Goal: Information Seeking & Learning: Learn about a topic

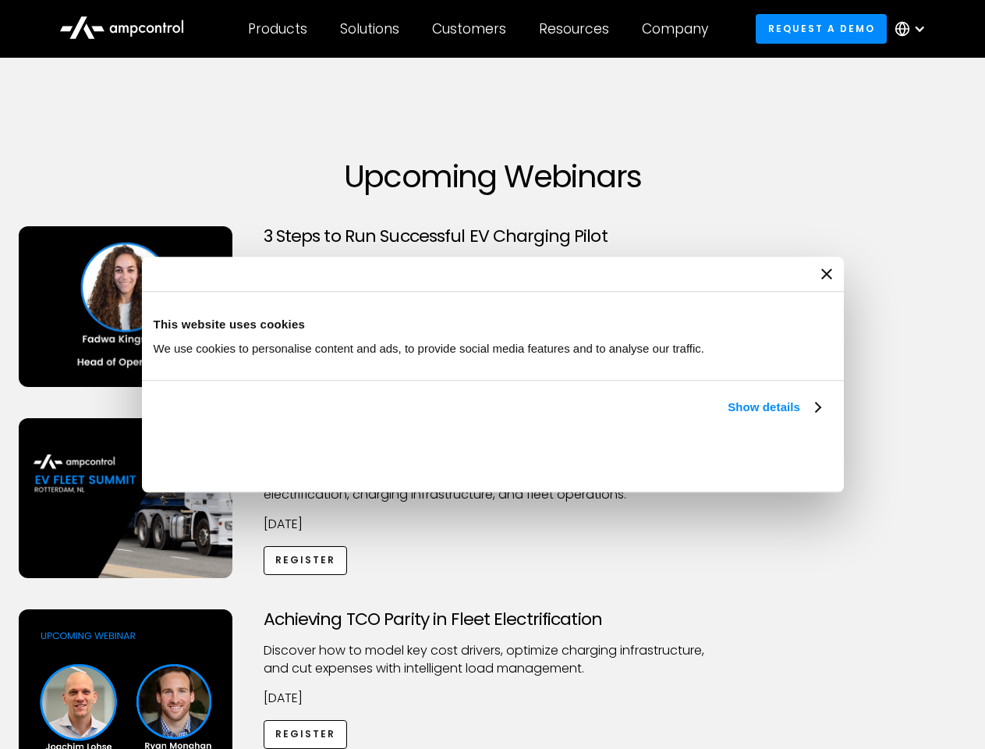
click at [728, 417] on link "Show details" at bounding box center [774, 407] width 92 height 19
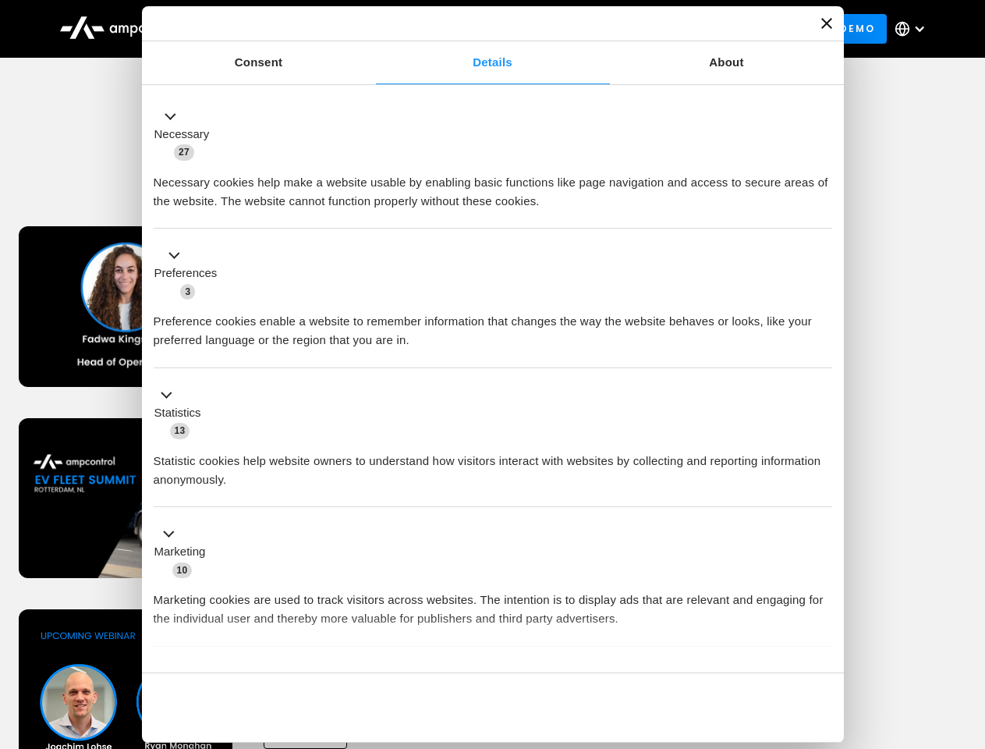
click at [822, 646] on ul "Necessary 27 Necessary cookies help make a website usable by enabling basic fun…" at bounding box center [493, 411] width 694 height 643
click at [968, 629] on div "Achieving TCO Parity in Fleet Electrification Discover how to model key cost dr…" at bounding box center [493, 731] width 980 height 245
click at [480, 29] on div "Customers" at bounding box center [469, 28] width 74 height 17
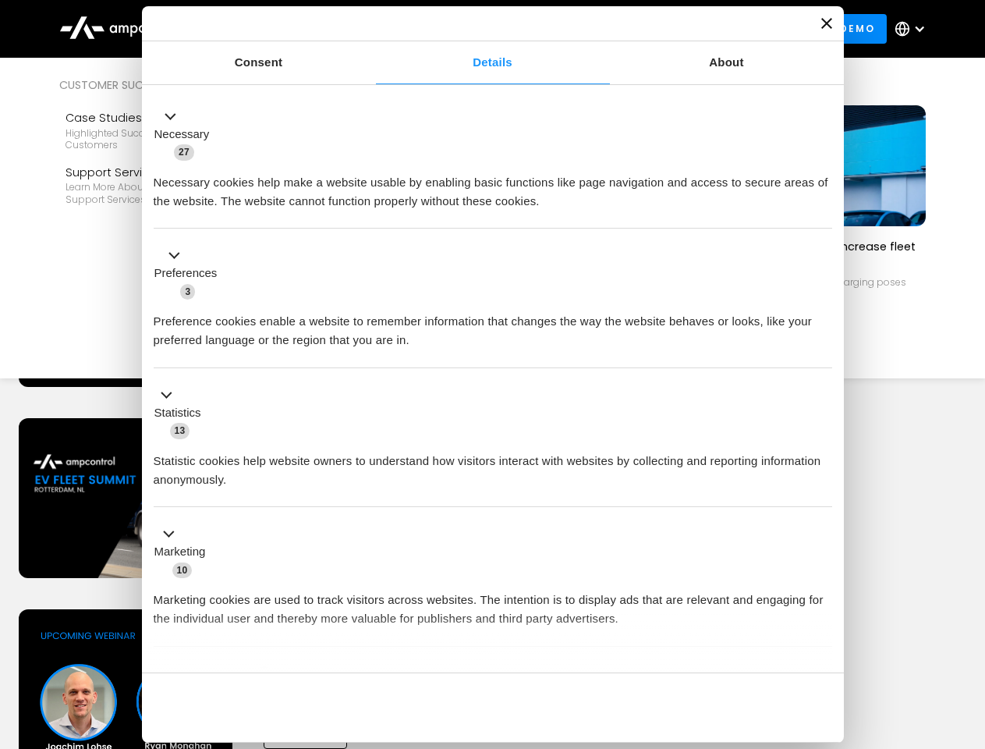
click at [277, 29] on div "Products" at bounding box center [277, 28] width 59 height 17
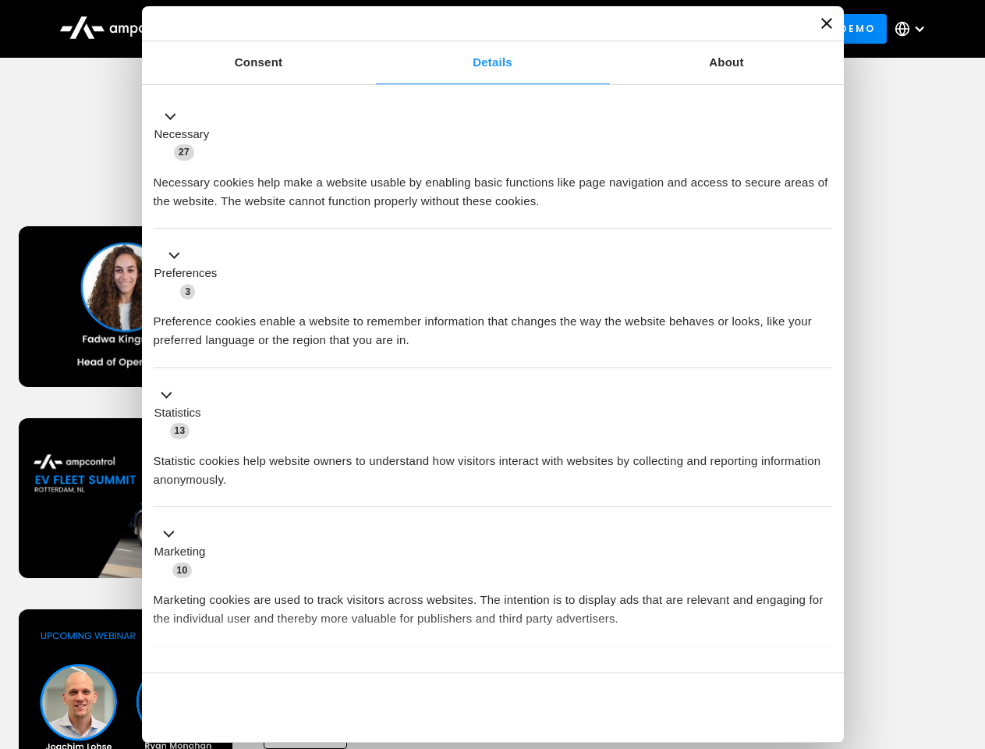
click at [371, 29] on div "Solutions" at bounding box center [369, 28] width 59 height 17
click at [472, 29] on div "Customers" at bounding box center [469, 28] width 74 height 17
click at [577, 29] on div "Resources" at bounding box center [574, 28] width 70 height 17
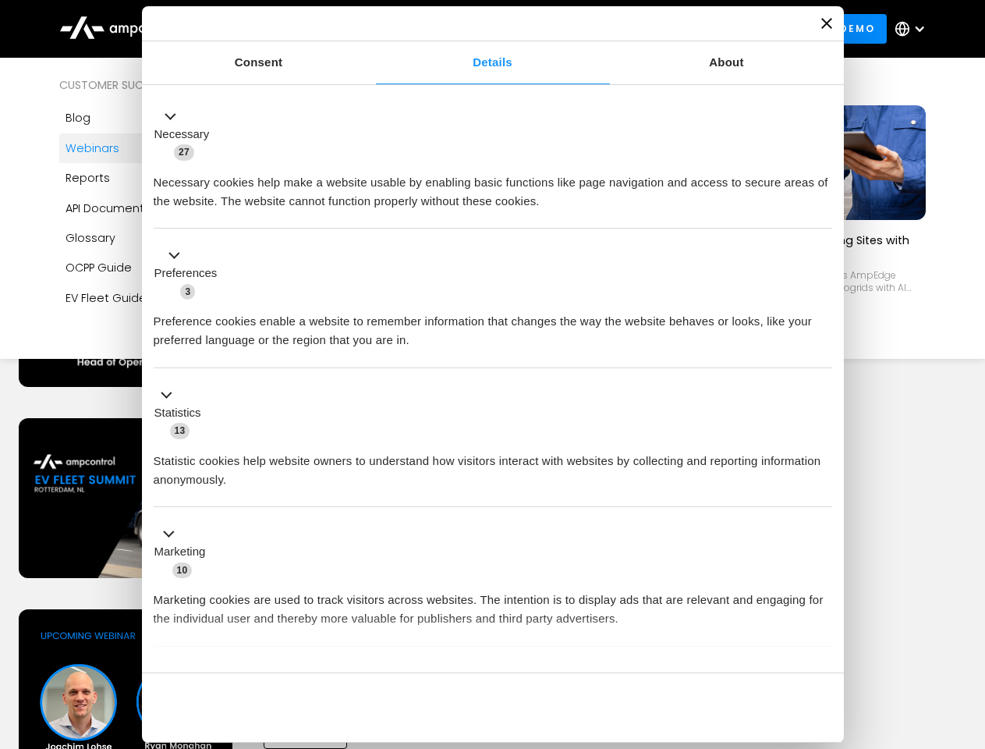
click at [680, 29] on div "Company" at bounding box center [675, 28] width 66 height 17
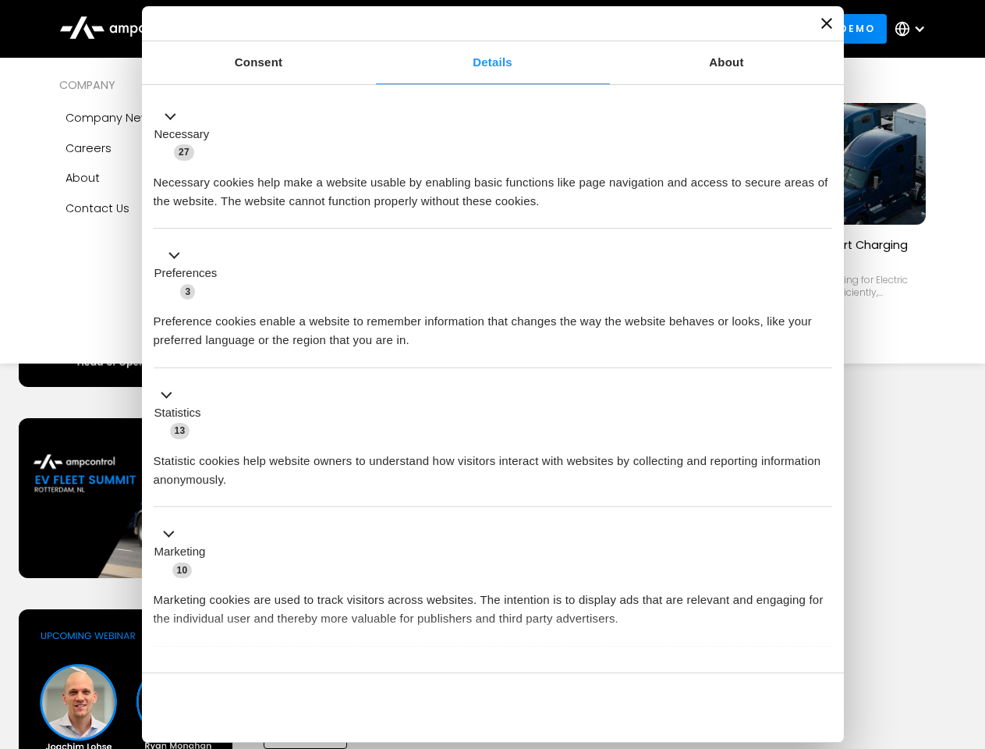
click at [914, 29] on div at bounding box center [920, 29] width 12 height 12
